Goal: Transaction & Acquisition: Book appointment/travel/reservation

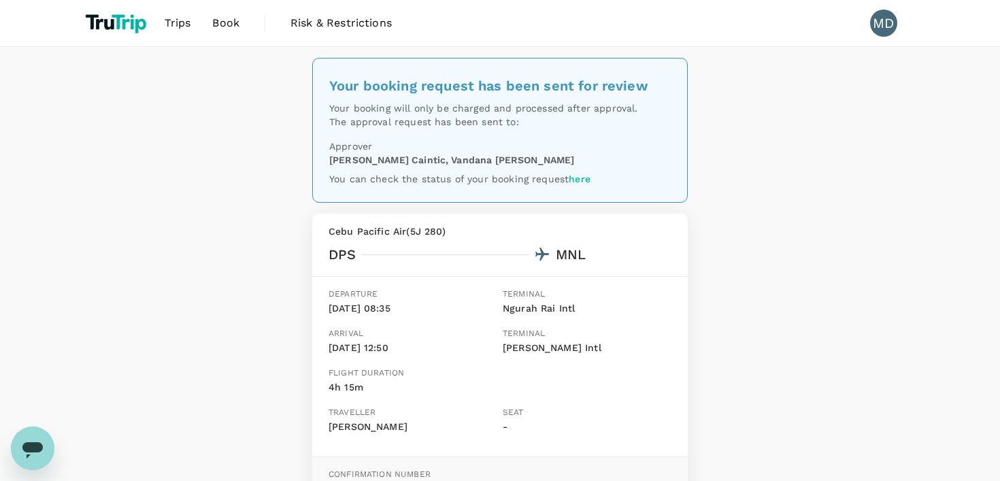
click at [210, 25] on link "Book" at bounding box center [225, 23] width 49 height 46
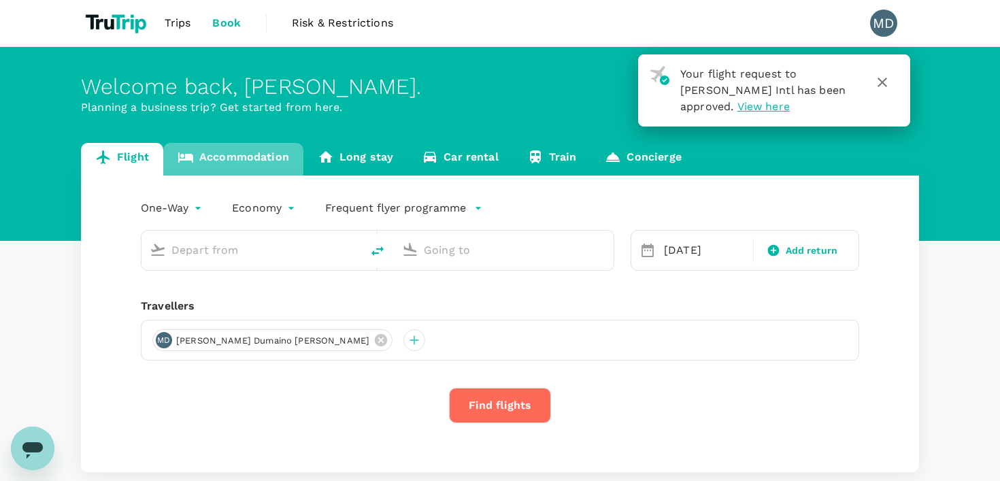
click at [222, 155] on link "Accommodation" at bounding box center [233, 159] width 140 height 33
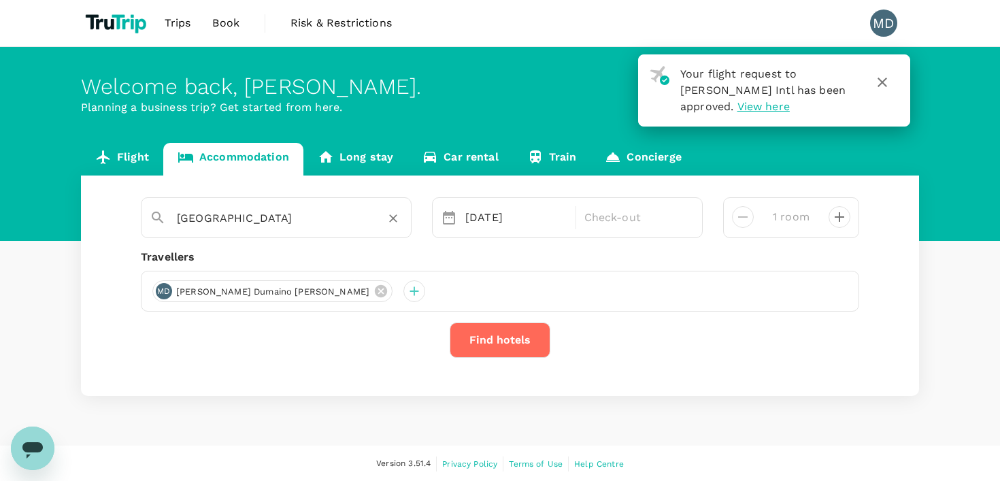
click at [337, 213] on input "Manila" at bounding box center [271, 217] width 188 height 21
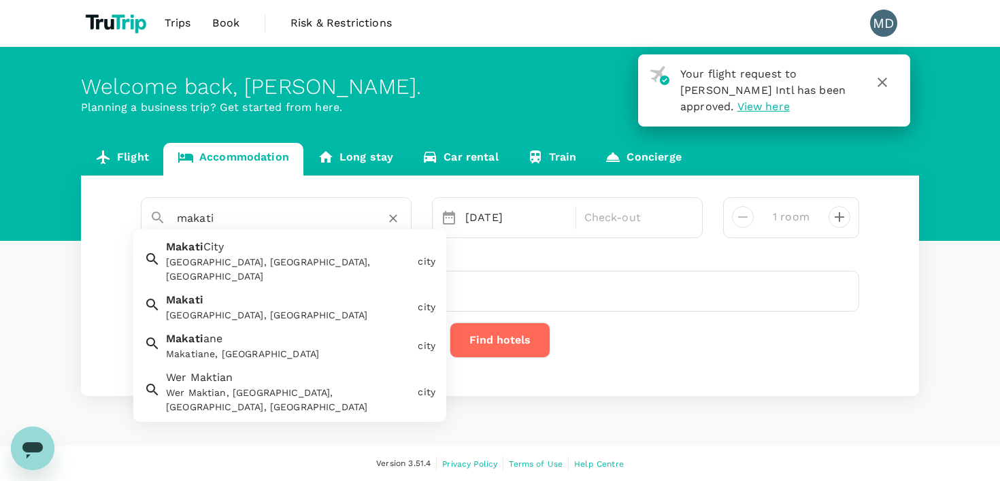
click at [251, 267] on div "Makati City, Metro Manila, Philippines" at bounding box center [289, 269] width 246 height 29
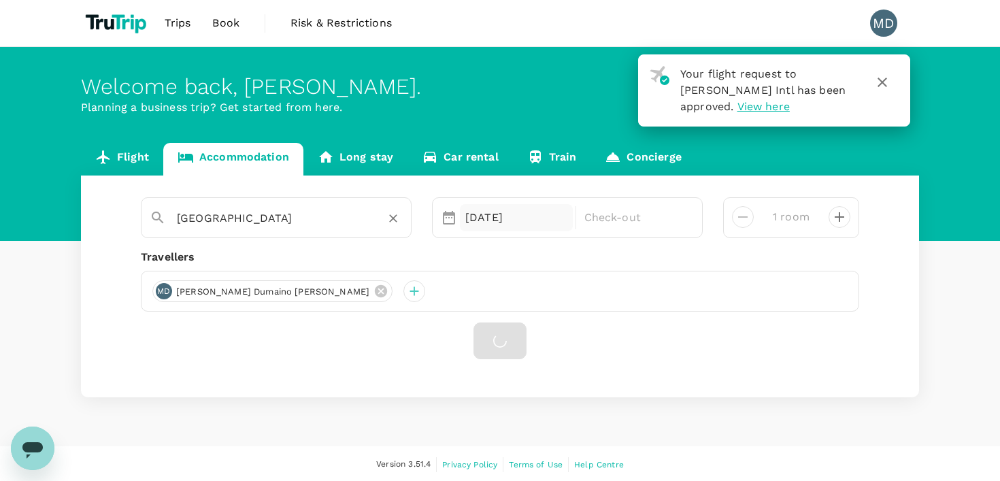
type input "Makati City"
click at [525, 212] on div "17 Sep" at bounding box center [516, 217] width 113 height 27
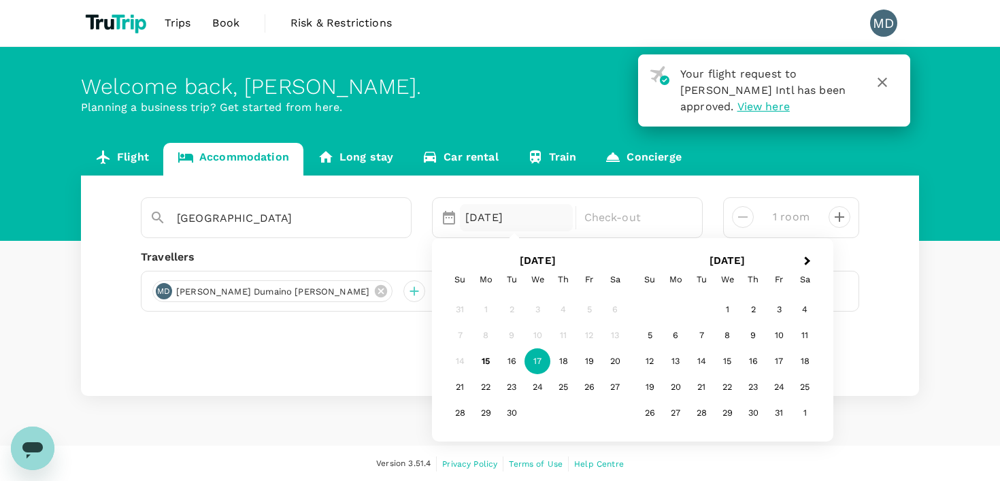
click at [539, 364] on div "17" at bounding box center [537, 362] width 26 height 26
click at [588, 360] on div "19" at bounding box center [589, 362] width 26 height 26
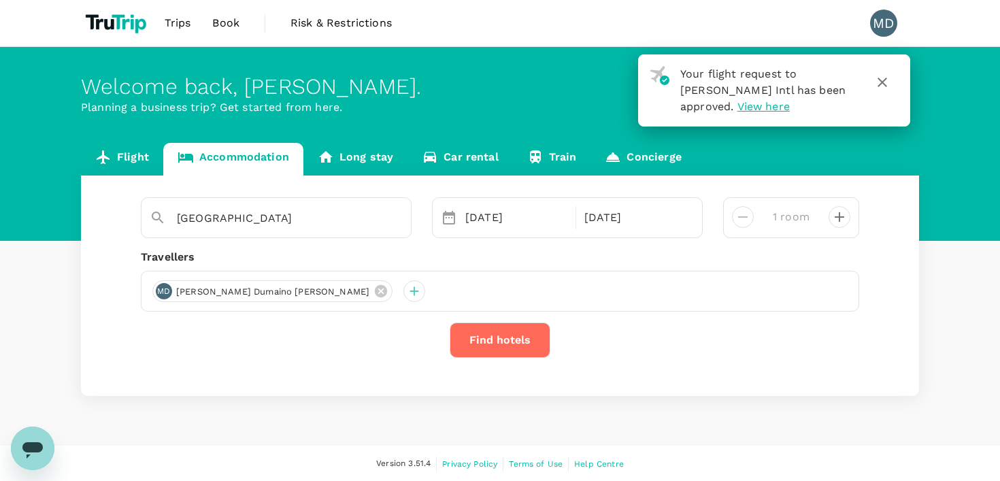
click at [512, 346] on button "Find hotels" at bounding box center [500, 339] width 101 height 35
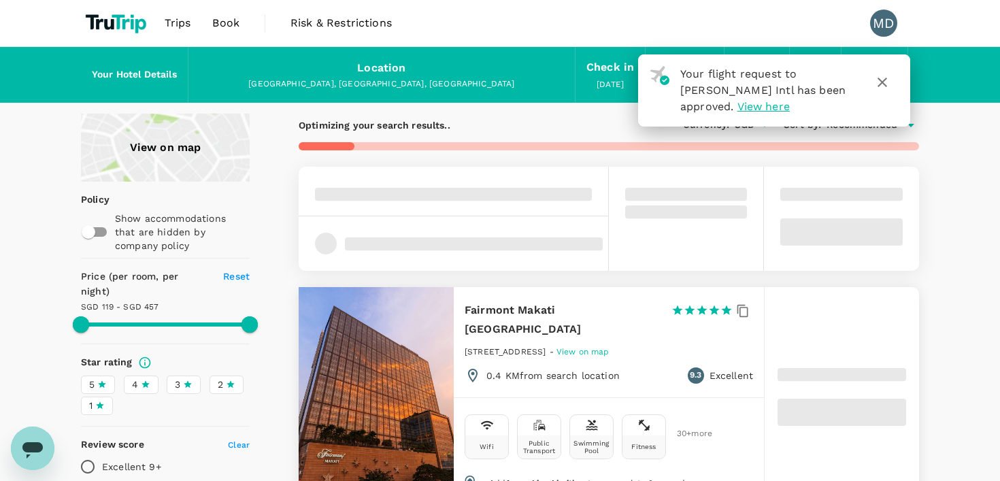
type input "457.21"
type input "57.21"
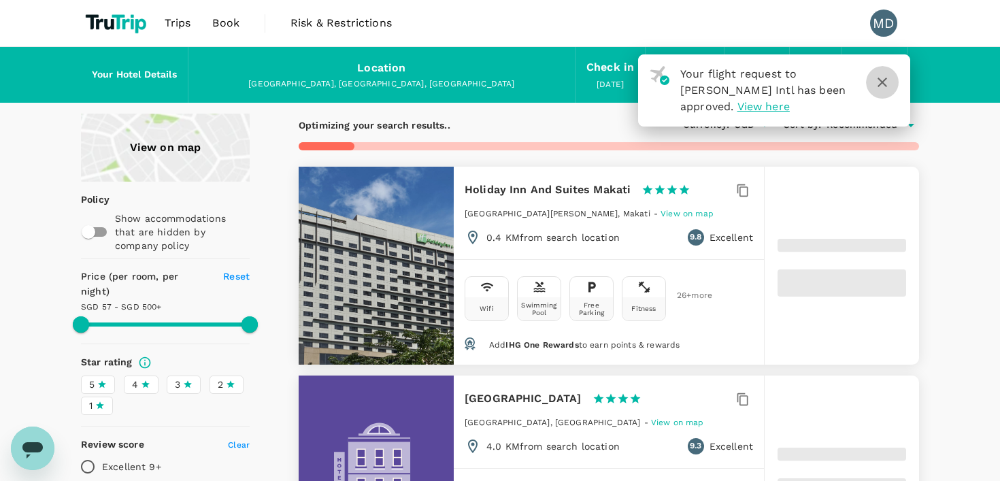
click at [881, 84] on icon "button" at bounding box center [882, 82] width 16 height 16
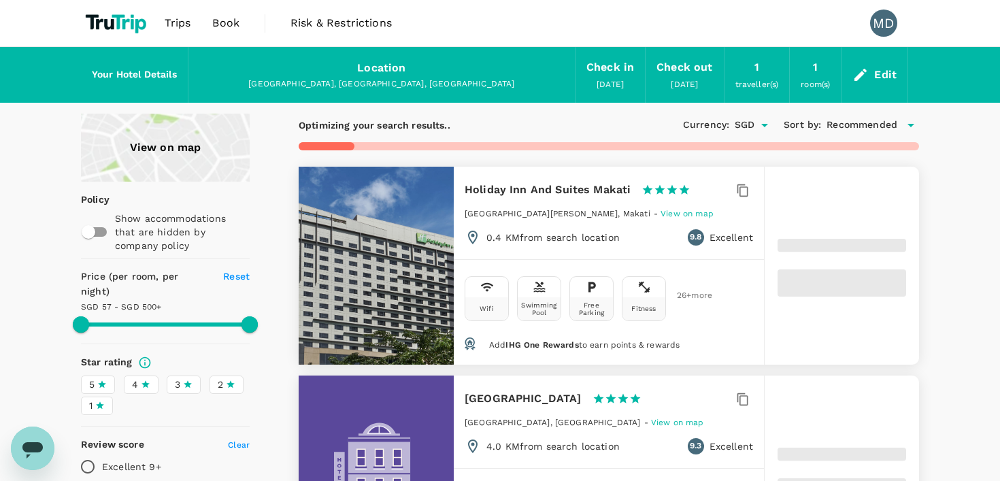
type input "499.42"
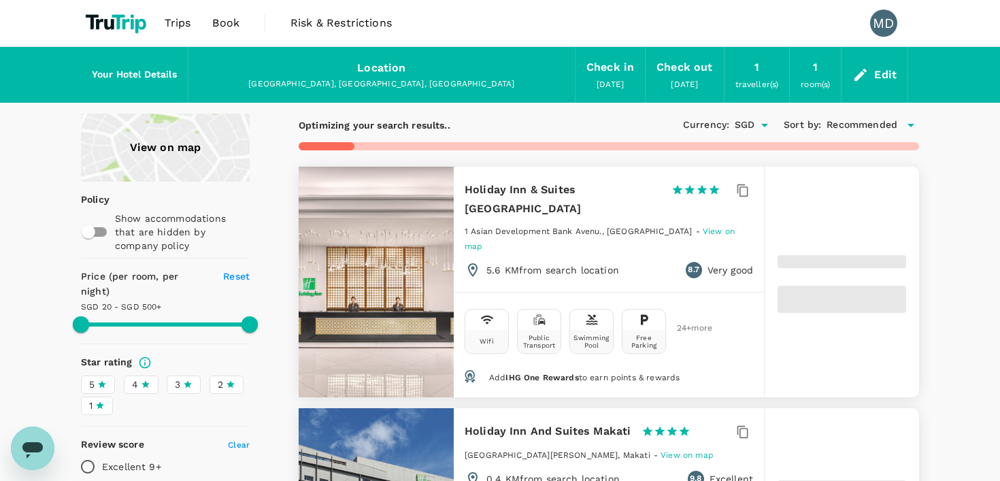
type input "20.42"
type input "499.22"
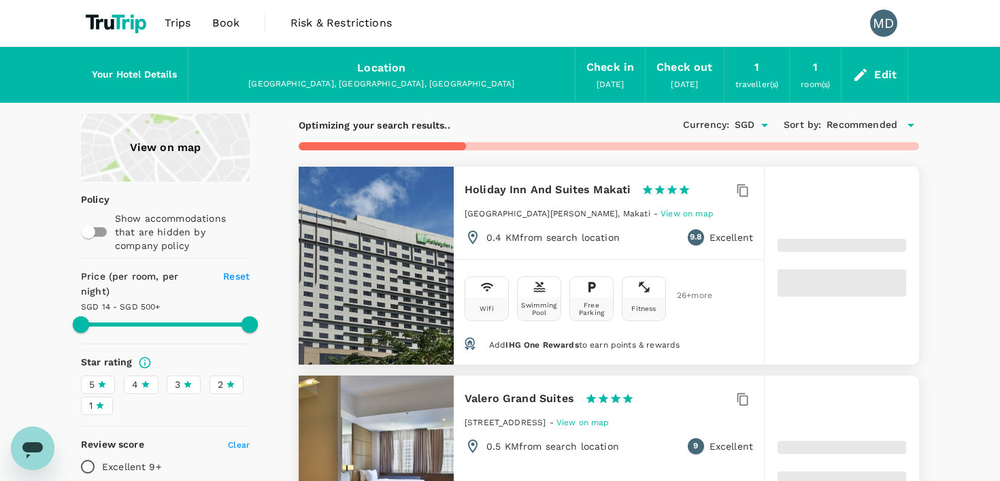
type input "14.22"
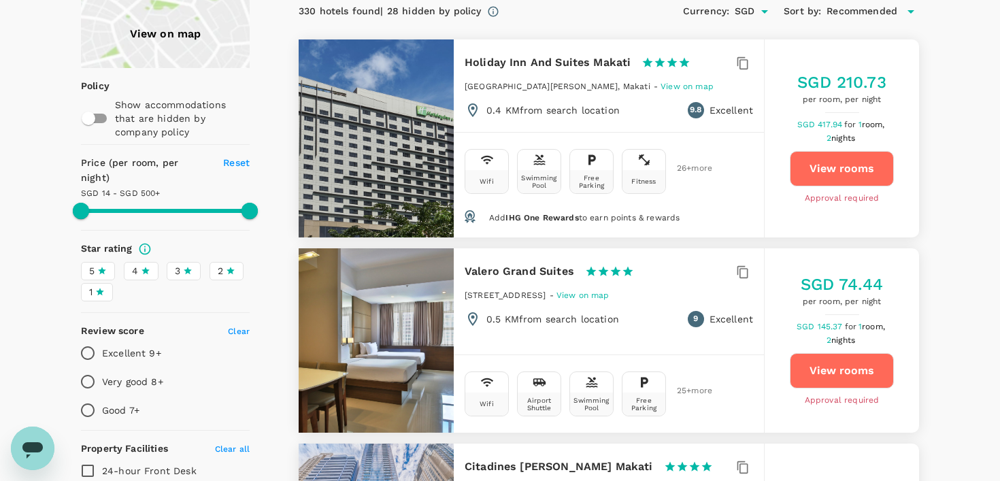
scroll to position [167, 0]
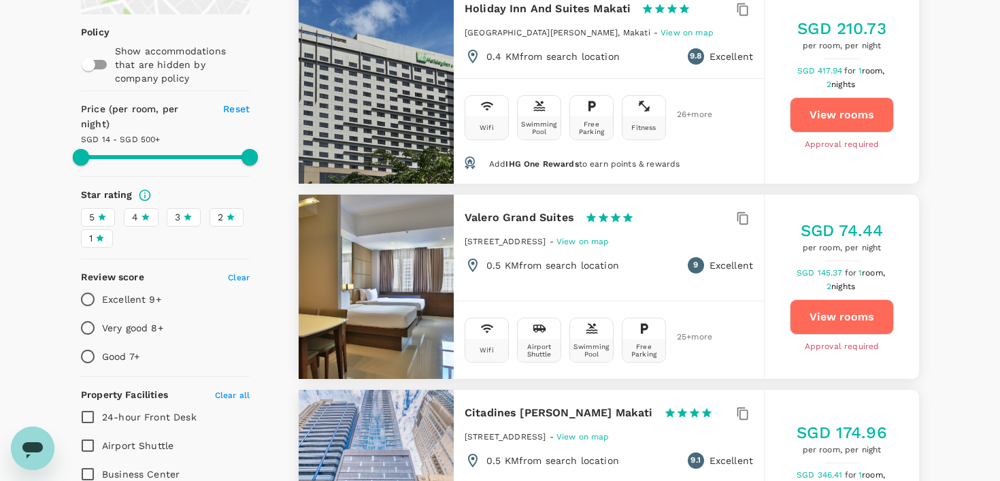
click at [822, 317] on button "View rooms" at bounding box center [842, 316] width 104 height 35
type input "499.22"
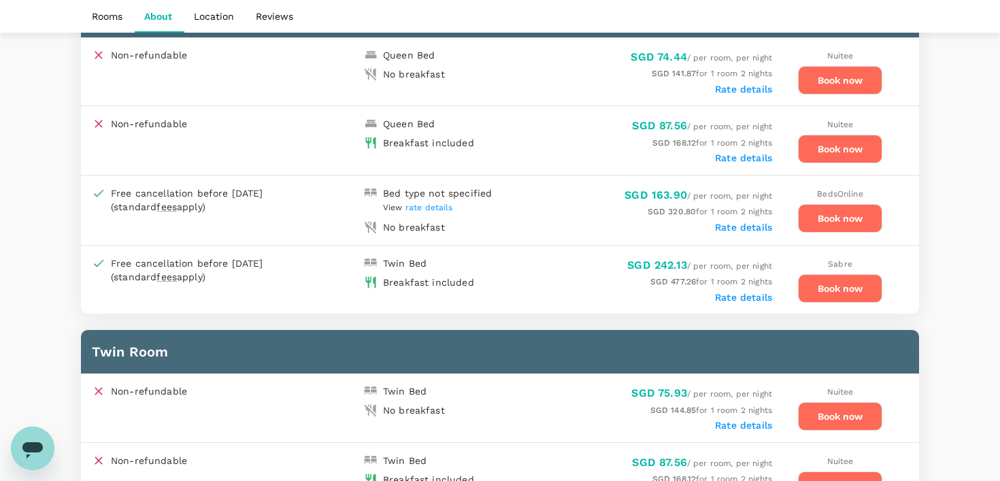
scroll to position [694, 0]
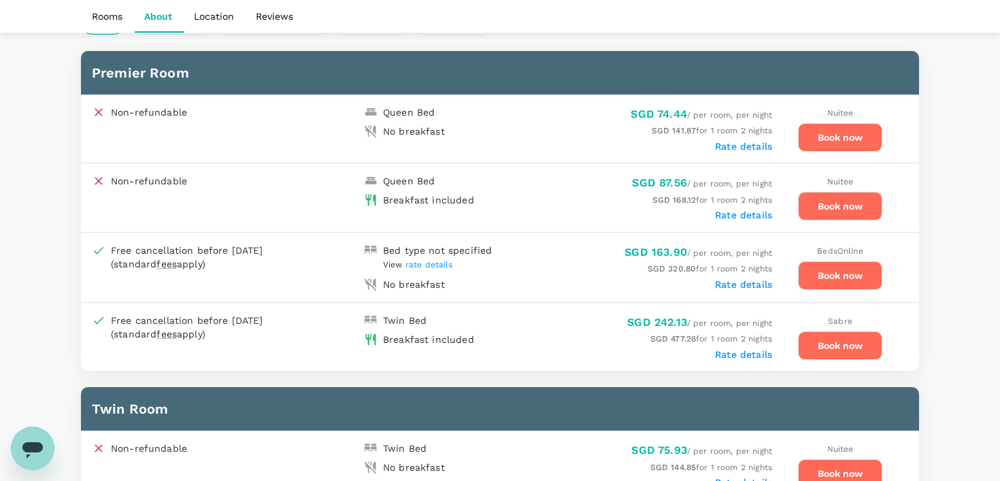
click at [826, 136] on button "Book now" at bounding box center [840, 137] width 84 height 29
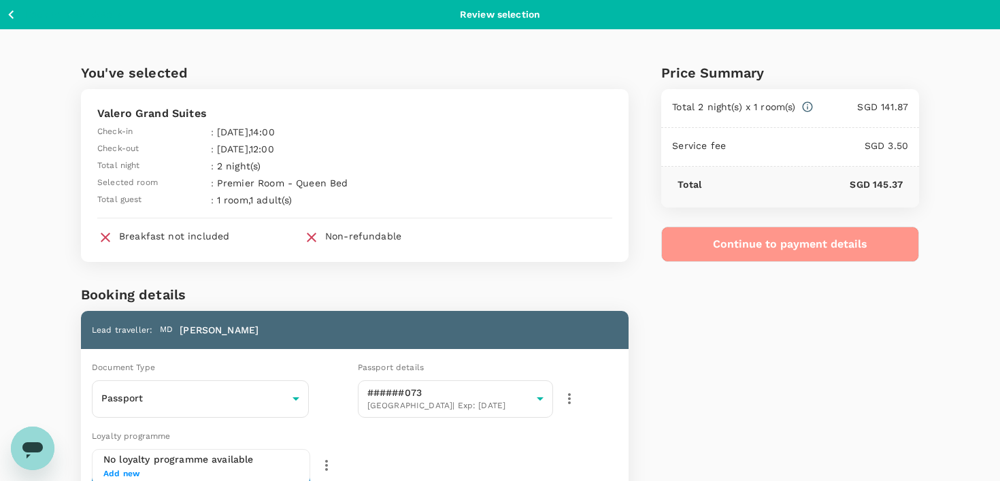
click at [754, 246] on button "Continue to payment details" at bounding box center [790, 243] width 258 height 35
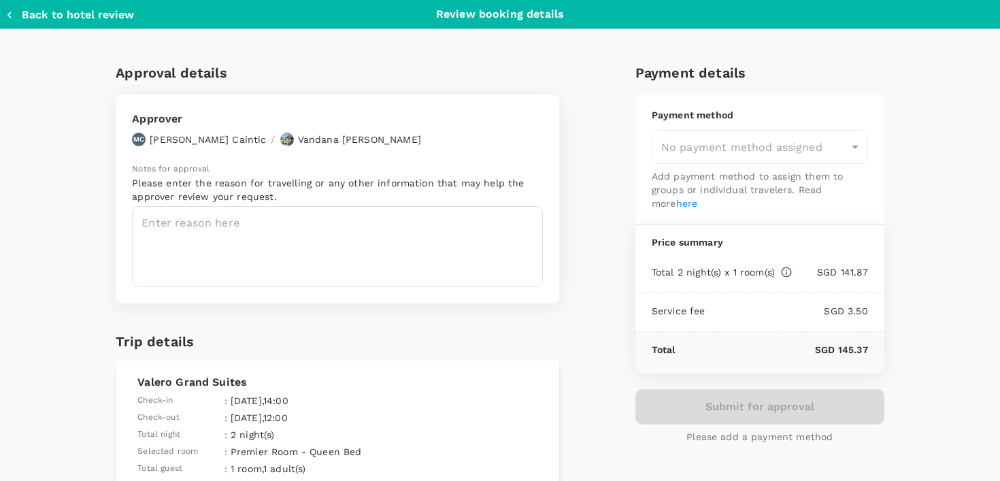
type input "9e3f84f6-e8e2-4b84-9802-540fead0bac2"
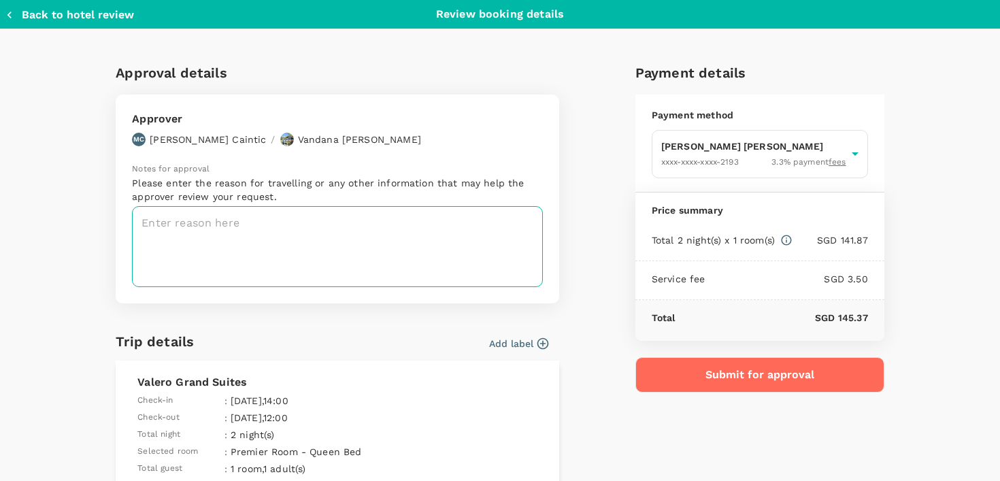
click at [469, 215] on textarea at bounding box center [337, 246] width 411 height 81
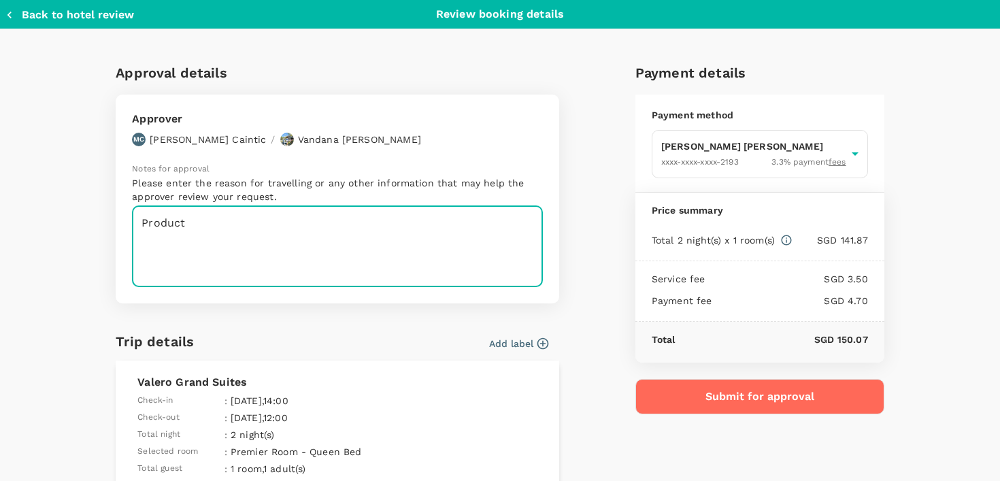
type textarea "Product"
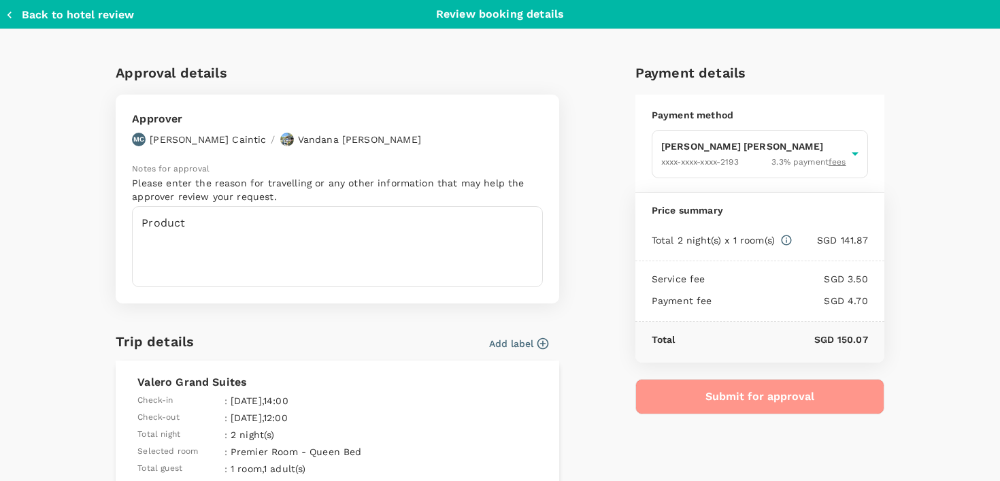
click at [722, 399] on button "Submit for approval" at bounding box center [759, 396] width 249 height 35
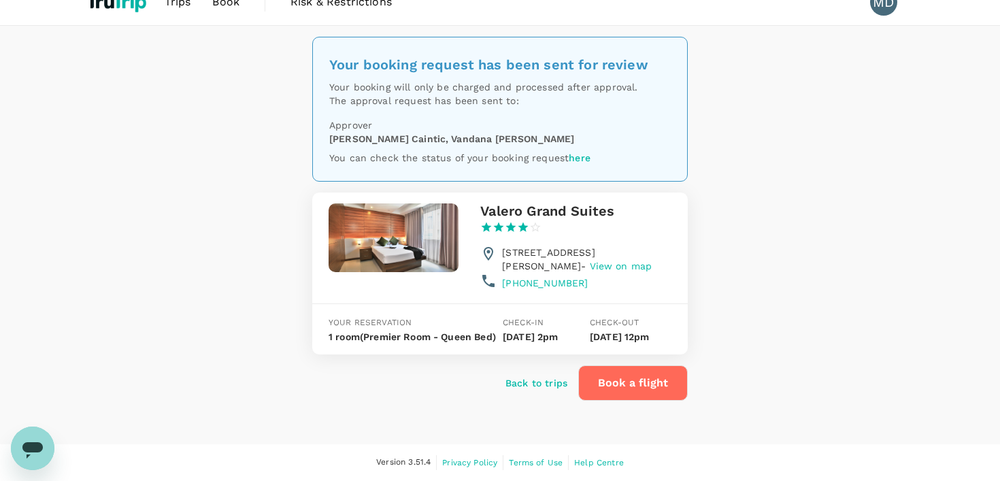
scroll to position [46, 0]
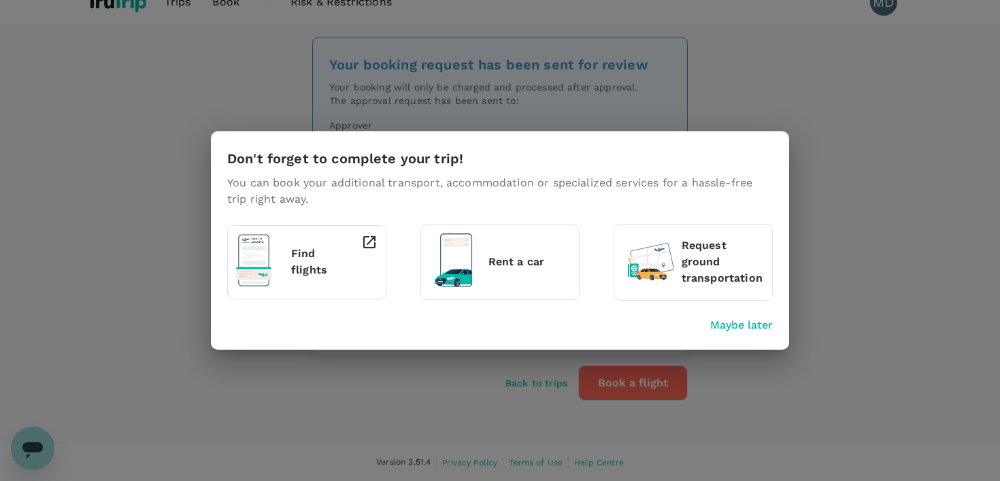
click at [362, 58] on div "Don't forget to complete your trip! You can book your additional transport, acc…" at bounding box center [500, 240] width 1000 height 481
click at [710, 323] on p "Maybe later" at bounding box center [741, 325] width 63 height 16
